Goal: Transaction & Acquisition: Purchase product/service

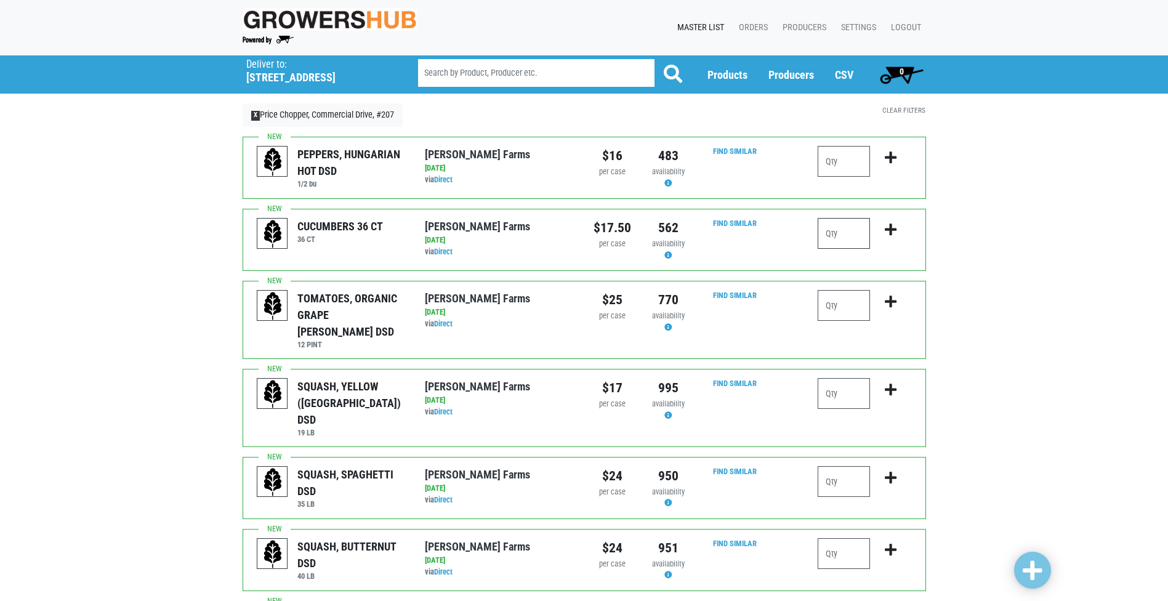
click at [838, 232] on input "number" at bounding box center [844, 233] width 52 height 31
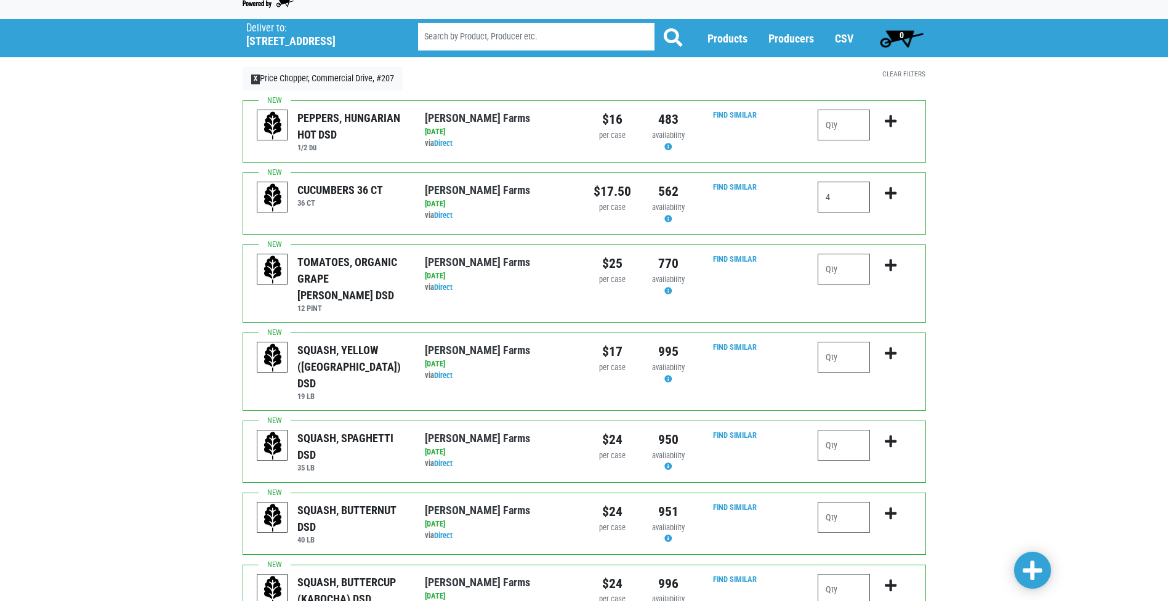
scroll to position [62, 0]
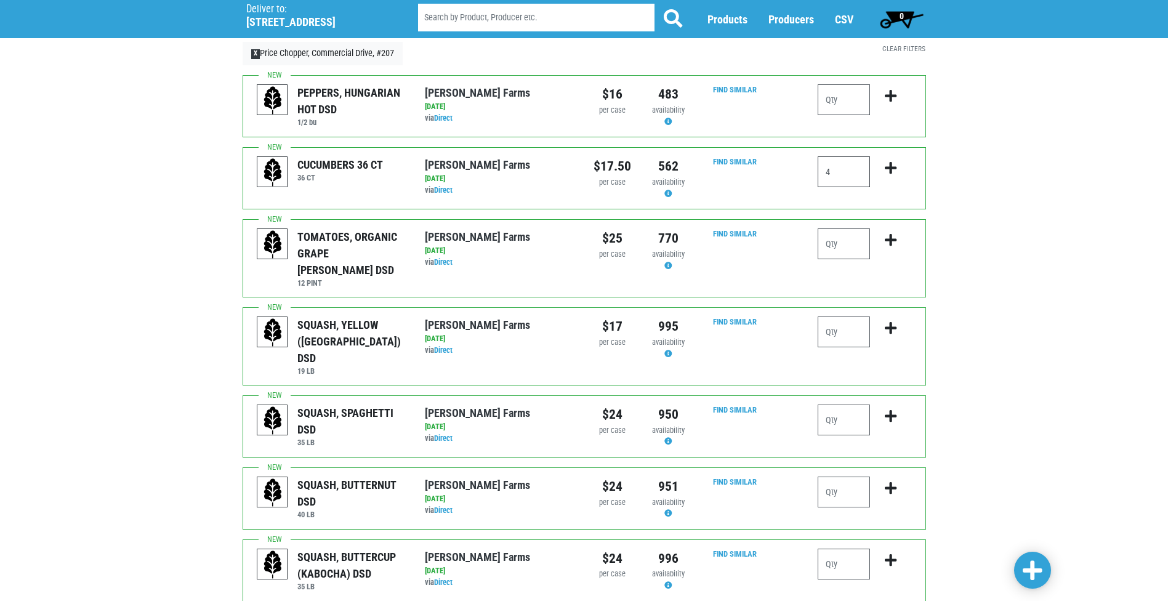
type input "4"
click at [857, 246] on input "number" at bounding box center [844, 243] width 52 height 31
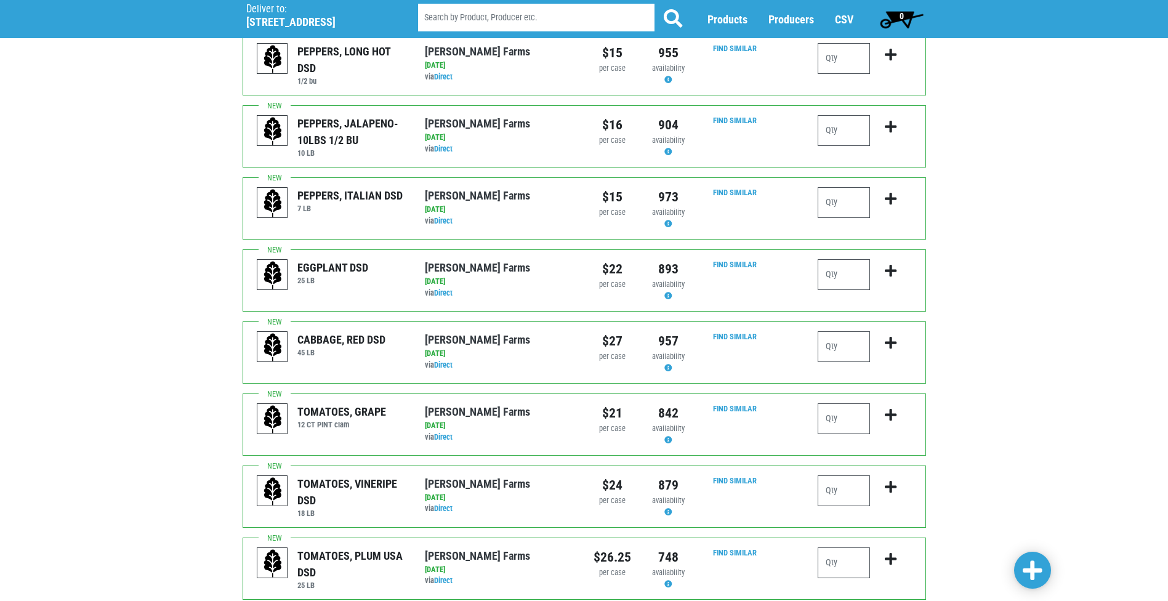
scroll to position [862, 0]
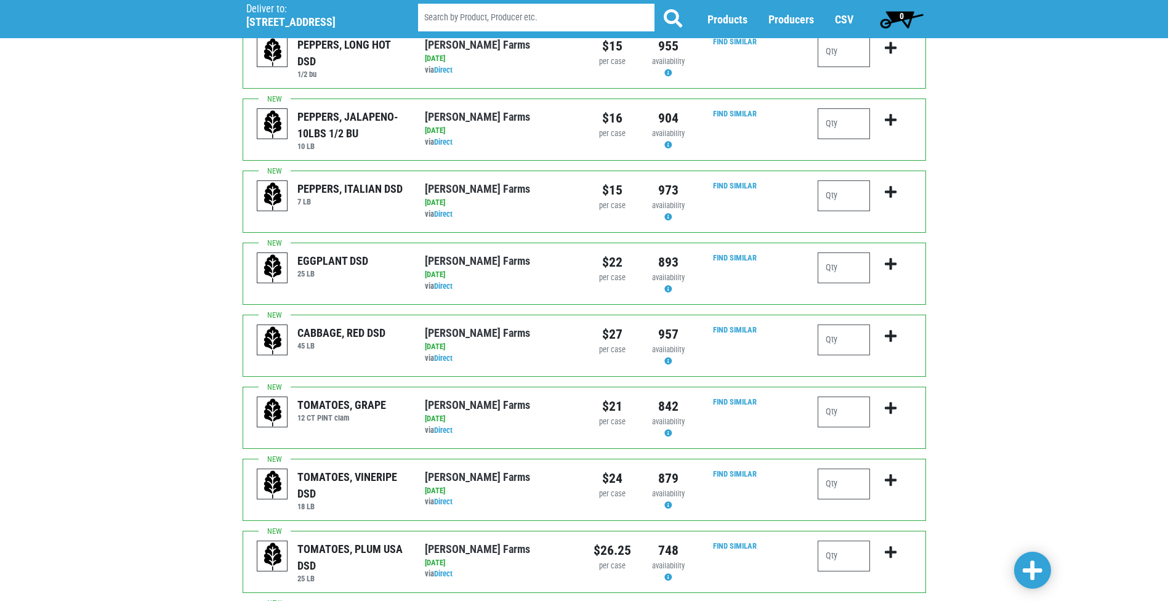
type input "1"
click at [855, 469] on input "number" at bounding box center [844, 484] width 52 height 31
click at [845, 541] on input "number" at bounding box center [844, 556] width 52 height 31
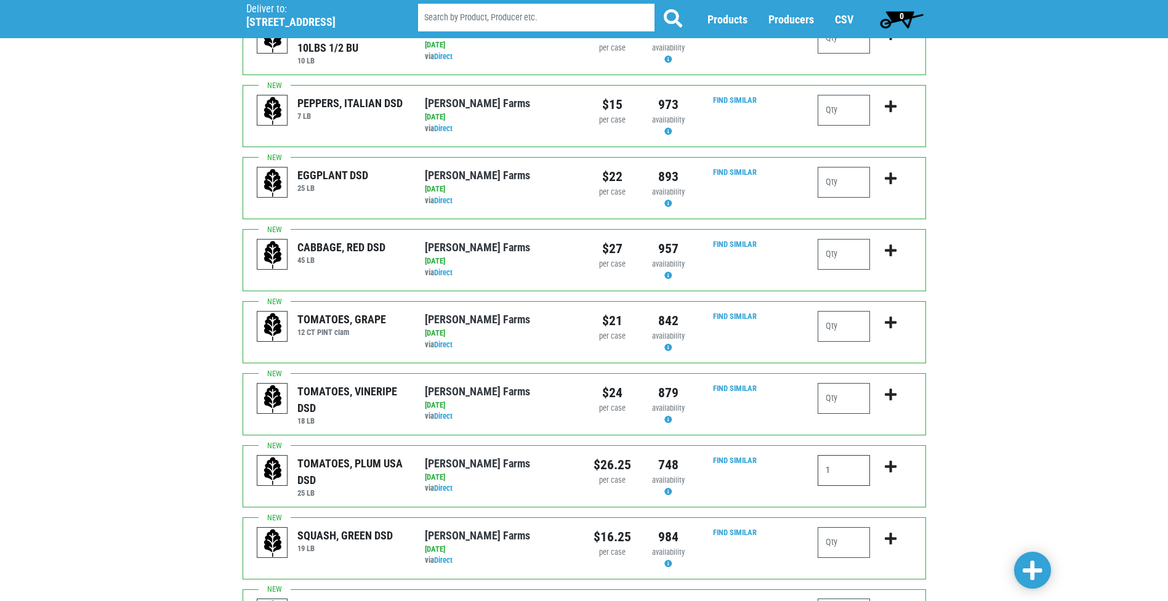
scroll to position [1044, 0]
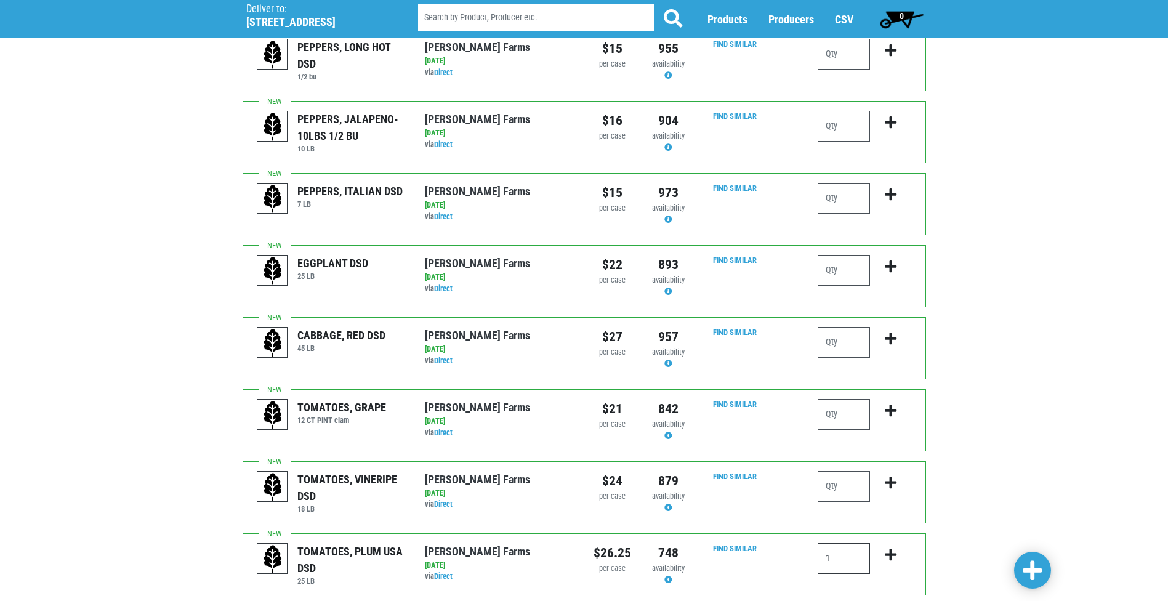
type input "1"
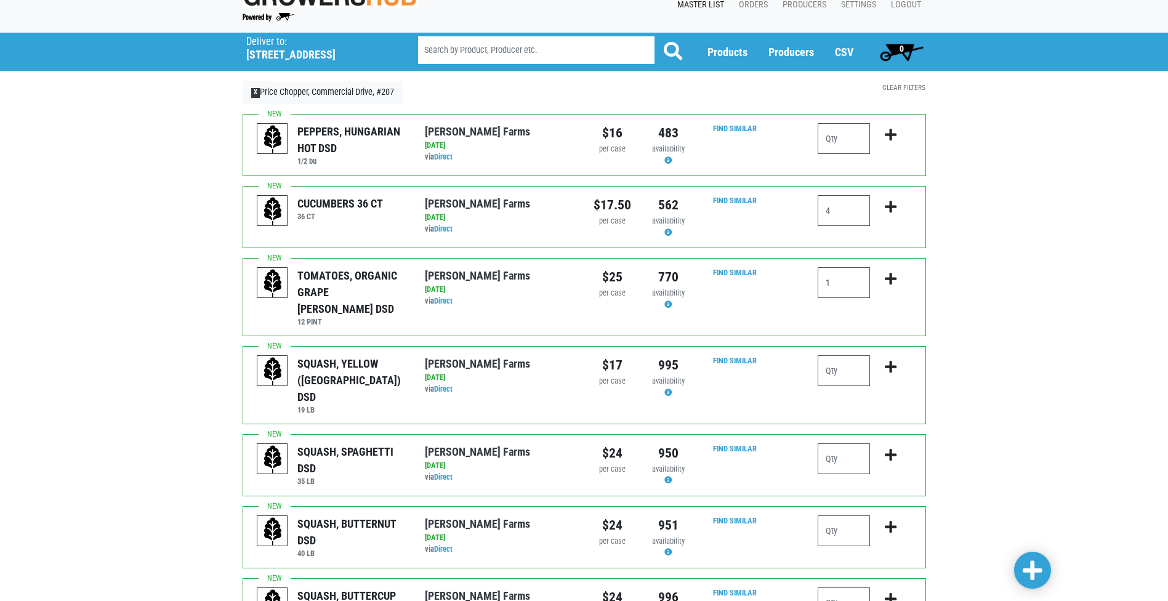
scroll to position [0, 0]
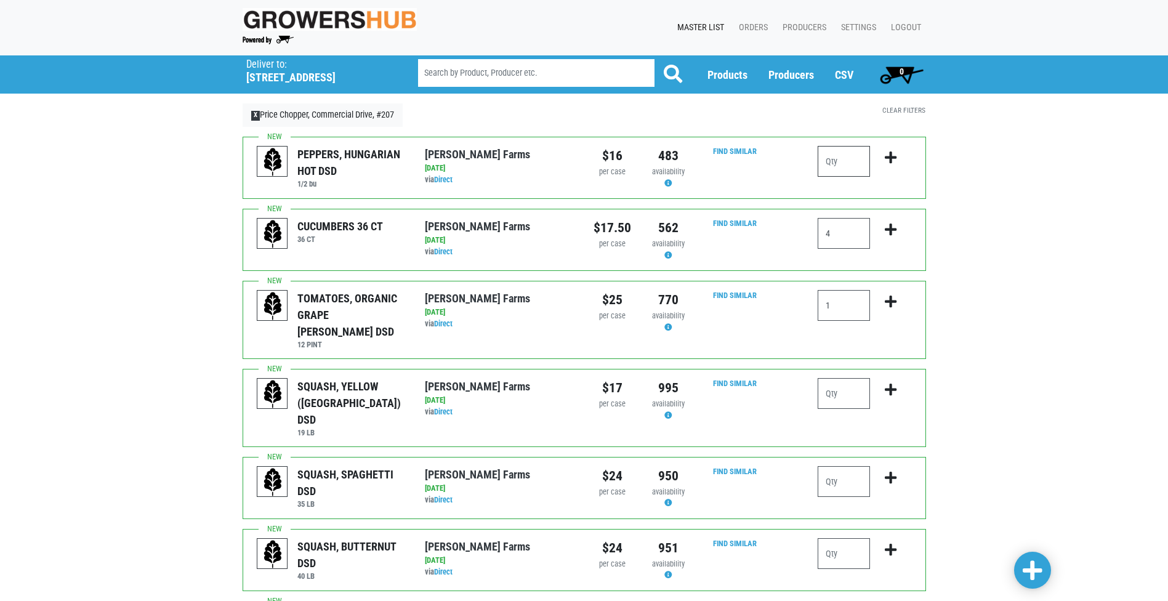
click at [849, 167] on input "number" at bounding box center [844, 161] width 52 height 31
type input "1"
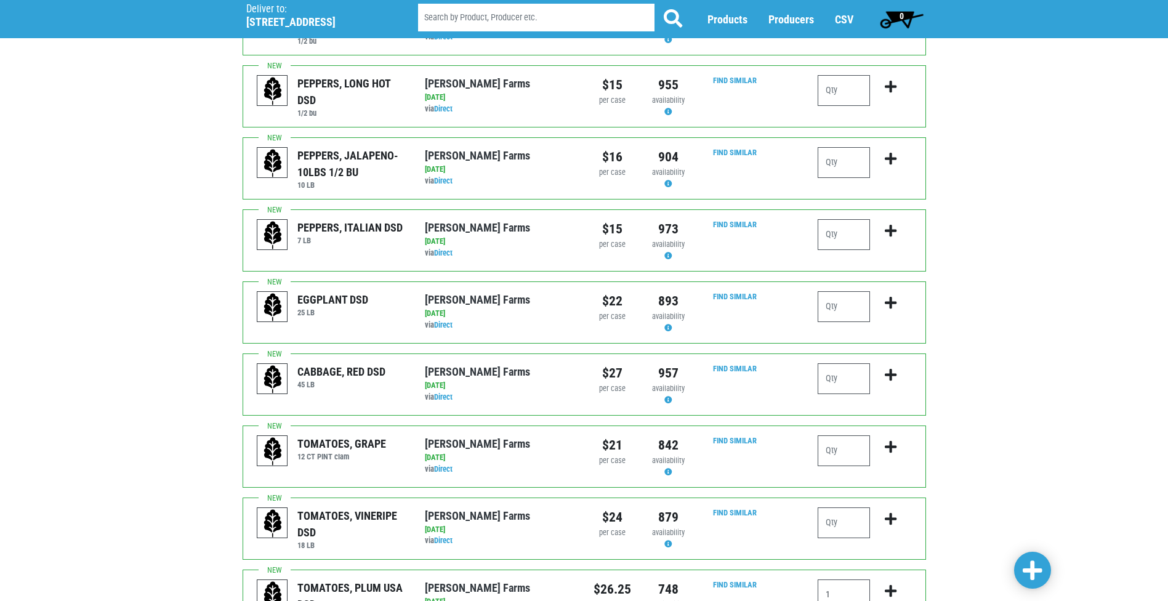
scroll to position [798, 0]
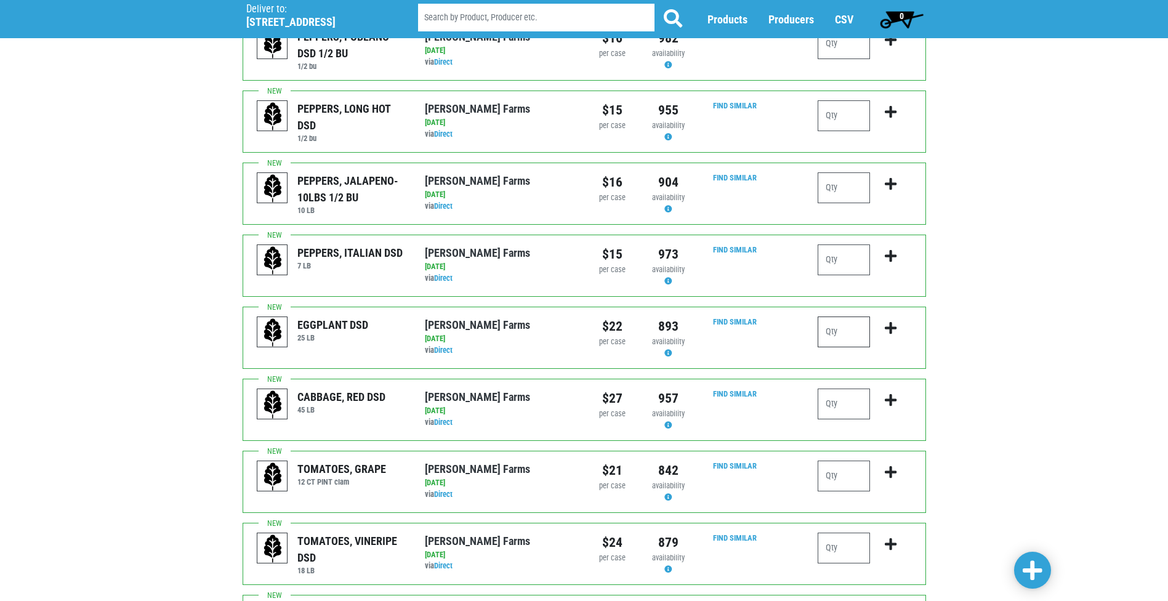
click at [853, 317] on input "number" at bounding box center [844, 332] width 52 height 31
type input "1"
click at [1071, 305] on div "Deliver To Price Chopper, Commercial Drive, #207 ([STREET_ADDRESS]) Deliver to:…" at bounding box center [584, 52] width 1168 height 1591
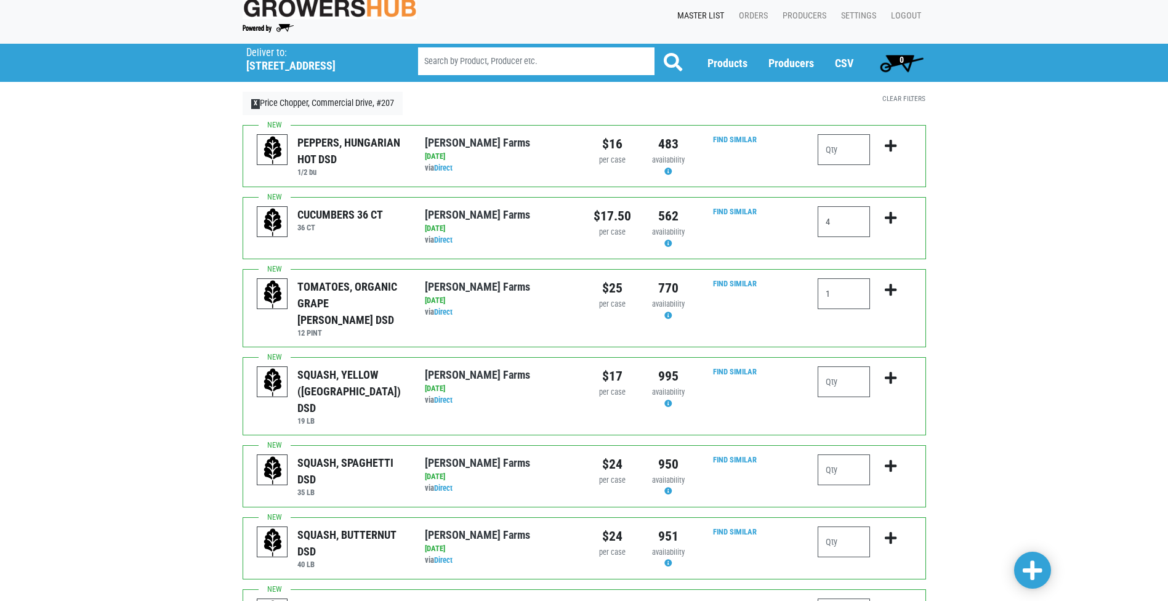
scroll to position [0, 0]
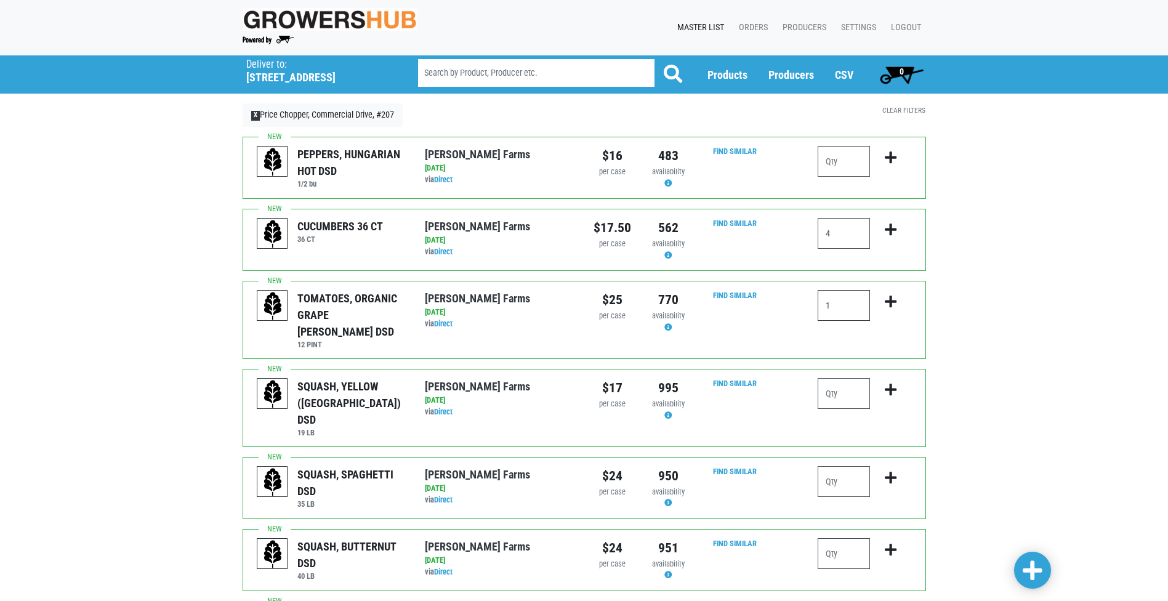
click at [850, 313] on input "1" at bounding box center [844, 305] width 52 height 31
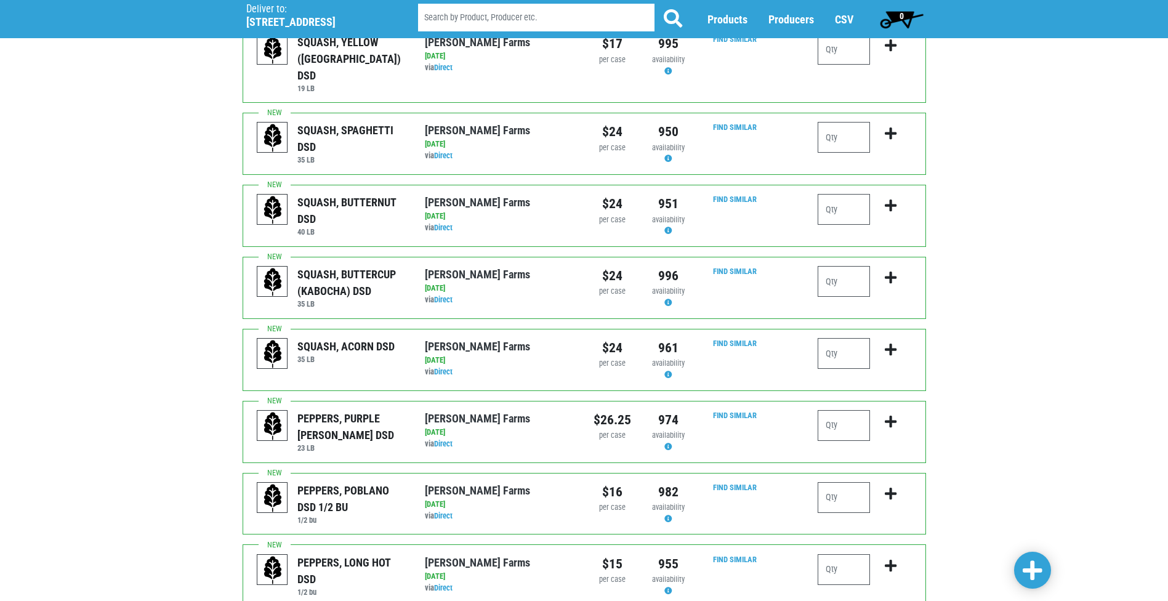
scroll to position [369, 0]
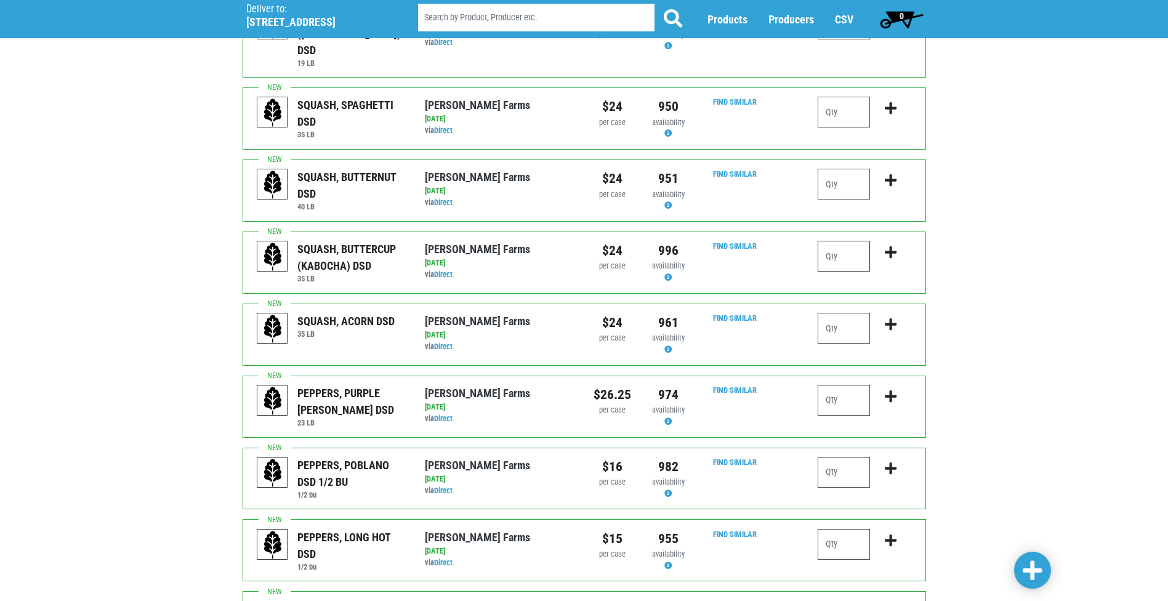
click at [859, 241] on input "number" at bounding box center [844, 256] width 52 height 31
type input "1"
click at [1071, 289] on div "Deliver To Price Chopper, Commercial Drive, #207 ([STREET_ADDRESS]) Deliver to:…" at bounding box center [584, 481] width 1168 height 1591
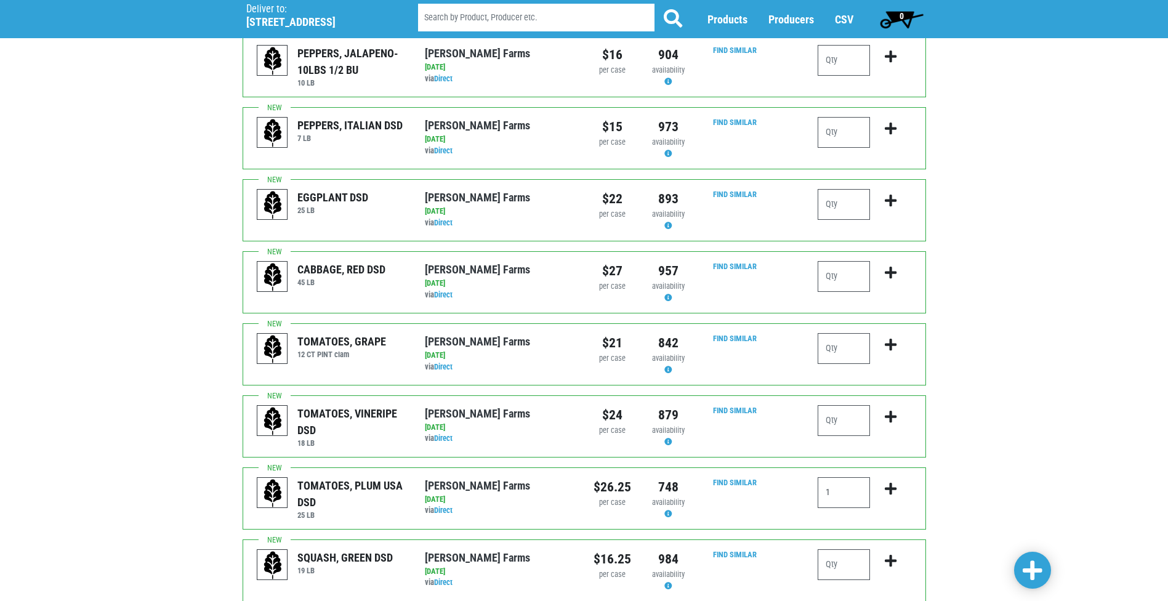
scroll to position [985, 0]
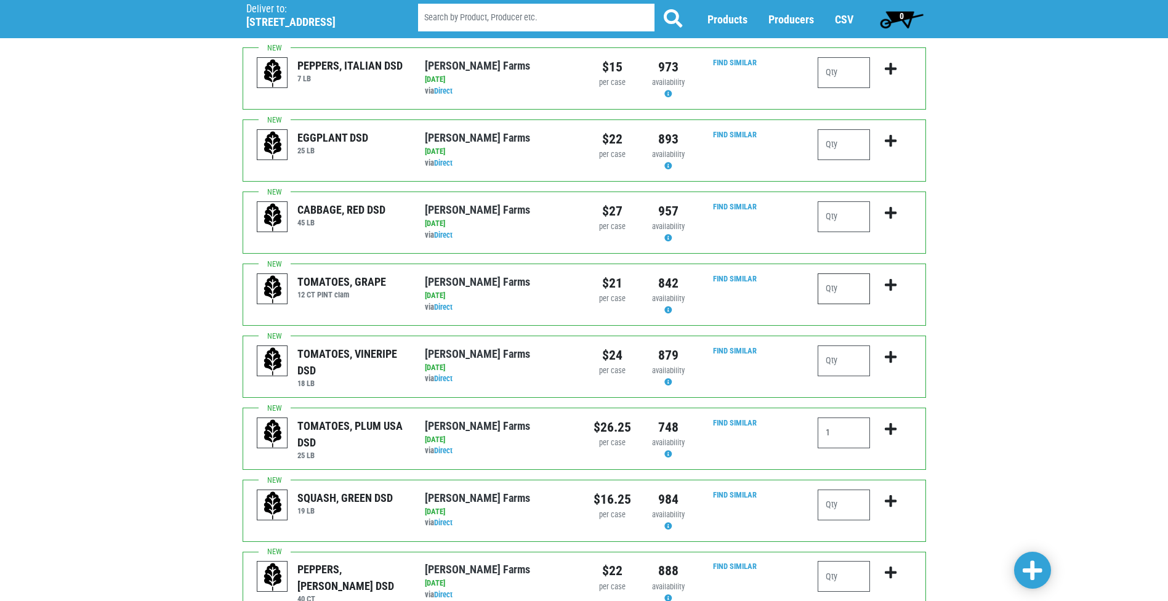
click at [842, 273] on input "number" at bounding box center [844, 288] width 52 height 31
type input "1"
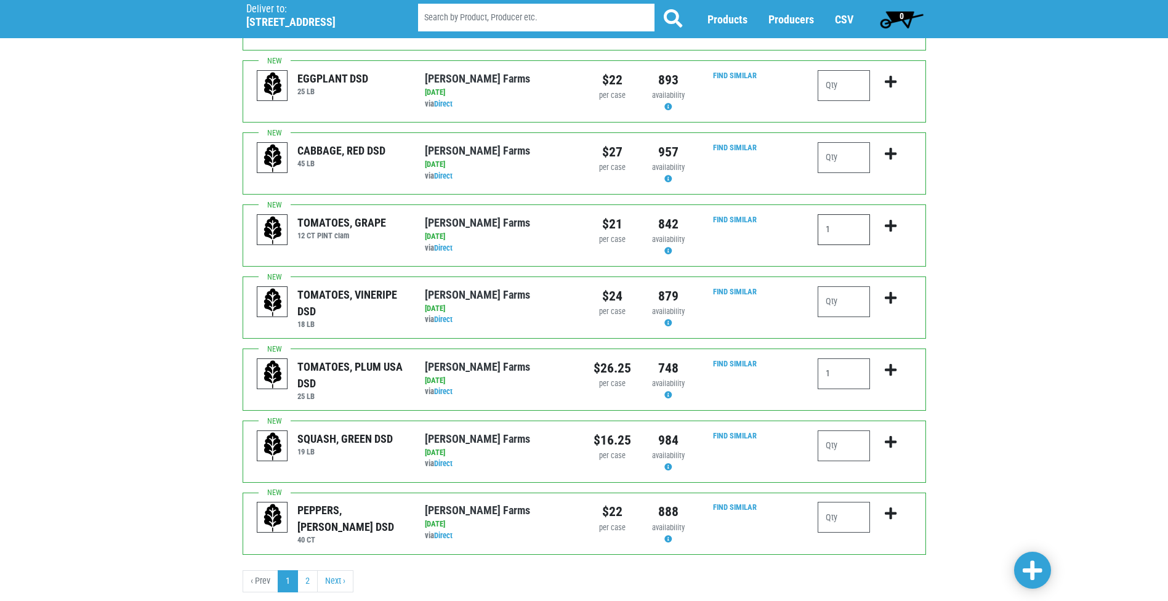
click at [847, 214] on input "1" at bounding box center [844, 229] width 52 height 31
click at [1037, 562] on span at bounding box center [1033, 571] width 20 height 22
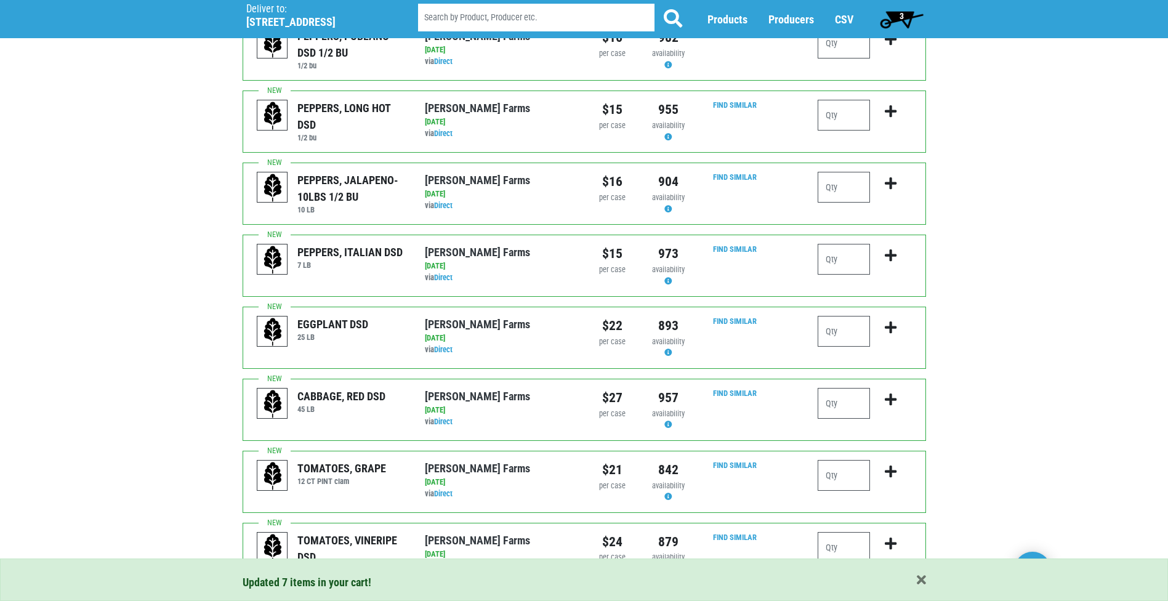
scroll to position [834, 0]
click at [889, 23] on span "3" at bounding box center [901, 19] width 55 height 25
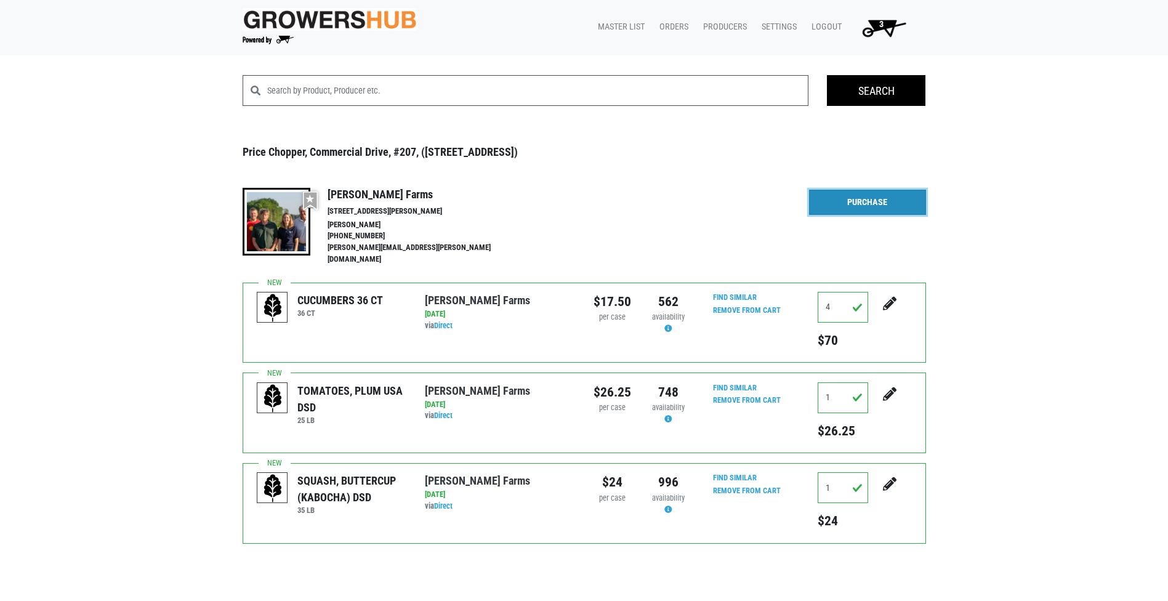
click at [900, 196] on link "Purchase" at bounding box center [867, 203] width 117 height 26
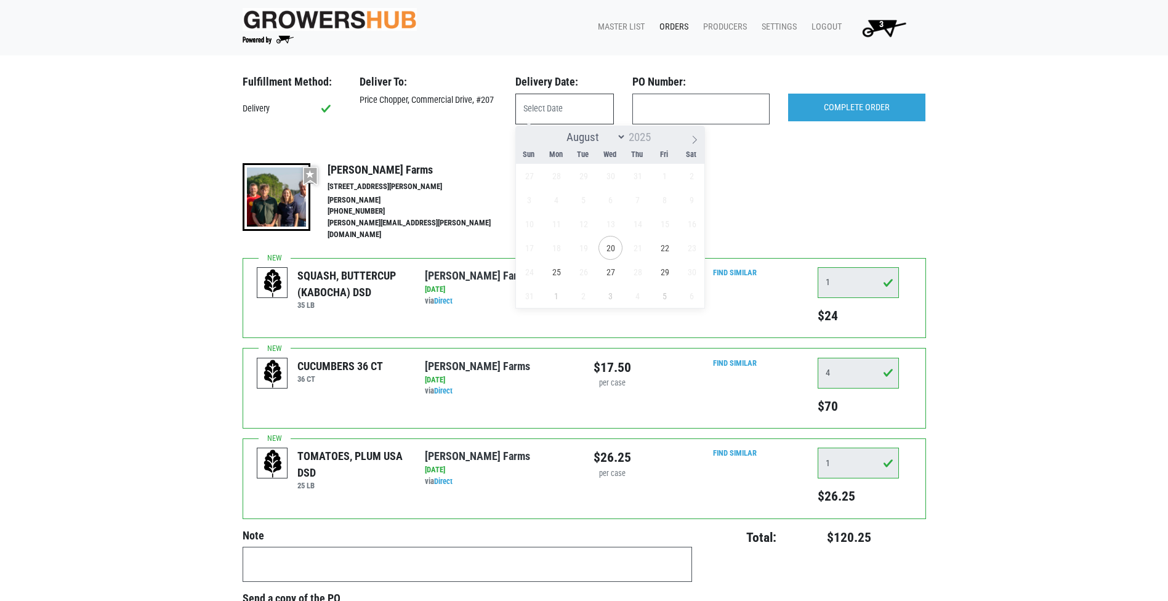
click at [567, 121] on body "Growers Hub 3 Master List Orders Producers Settings Logout 3 Fulfillment Method…" at bounding box center [584, 300] width 1168 height 601
click at [611, 244] on span "20" at bounding box center [611, 248] width 24 height 24
type input "[DATE]"
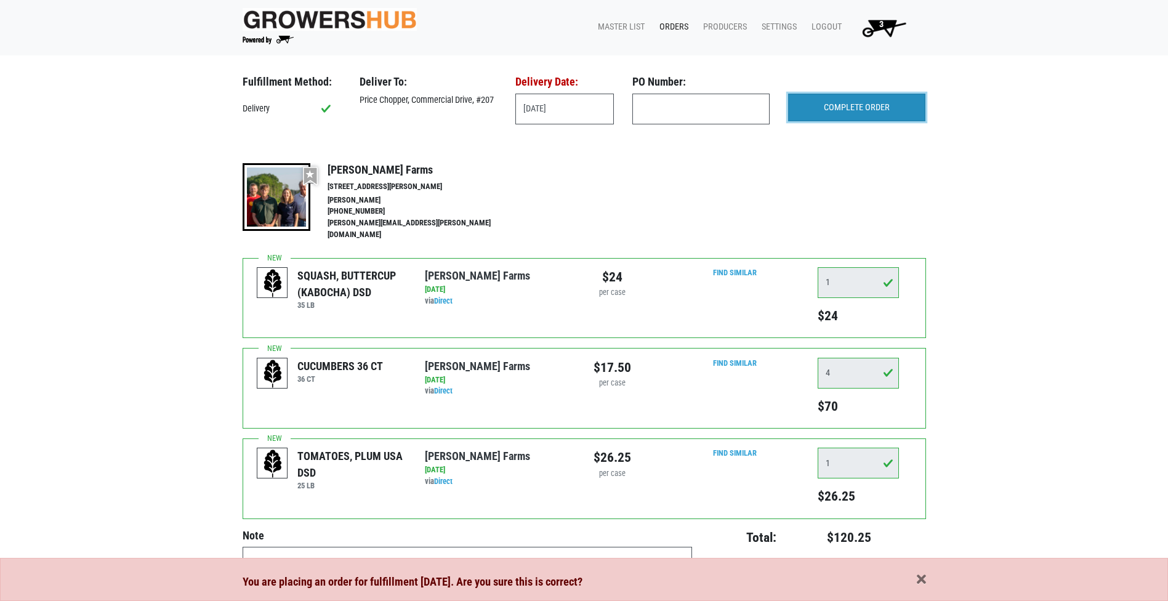
click at [879, 101] on input "COMPLETE ORDER" at bounding box center [856, 108] width 137 height 28
click at [914, 584] on div "You are placing an order for fulfillment [DATE]. Are you sure this is correct?" at bounding box center [585, 581] width 684 height 17
click at [922, 579] on span "button" at bounding box center [921, 580] width 9 height 14
